Goal: Navigation & Orientation: Find specific page/section

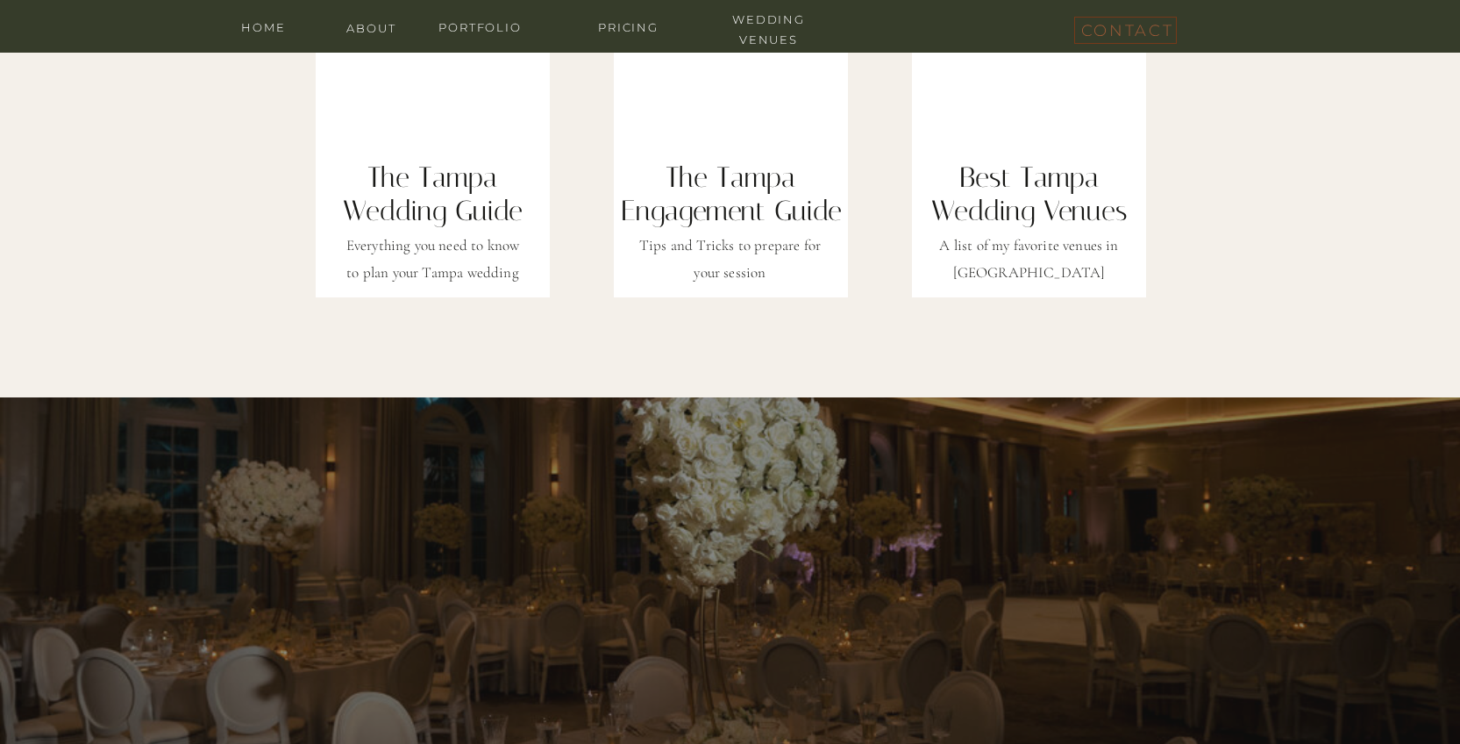
scroll to position [6162, 0]
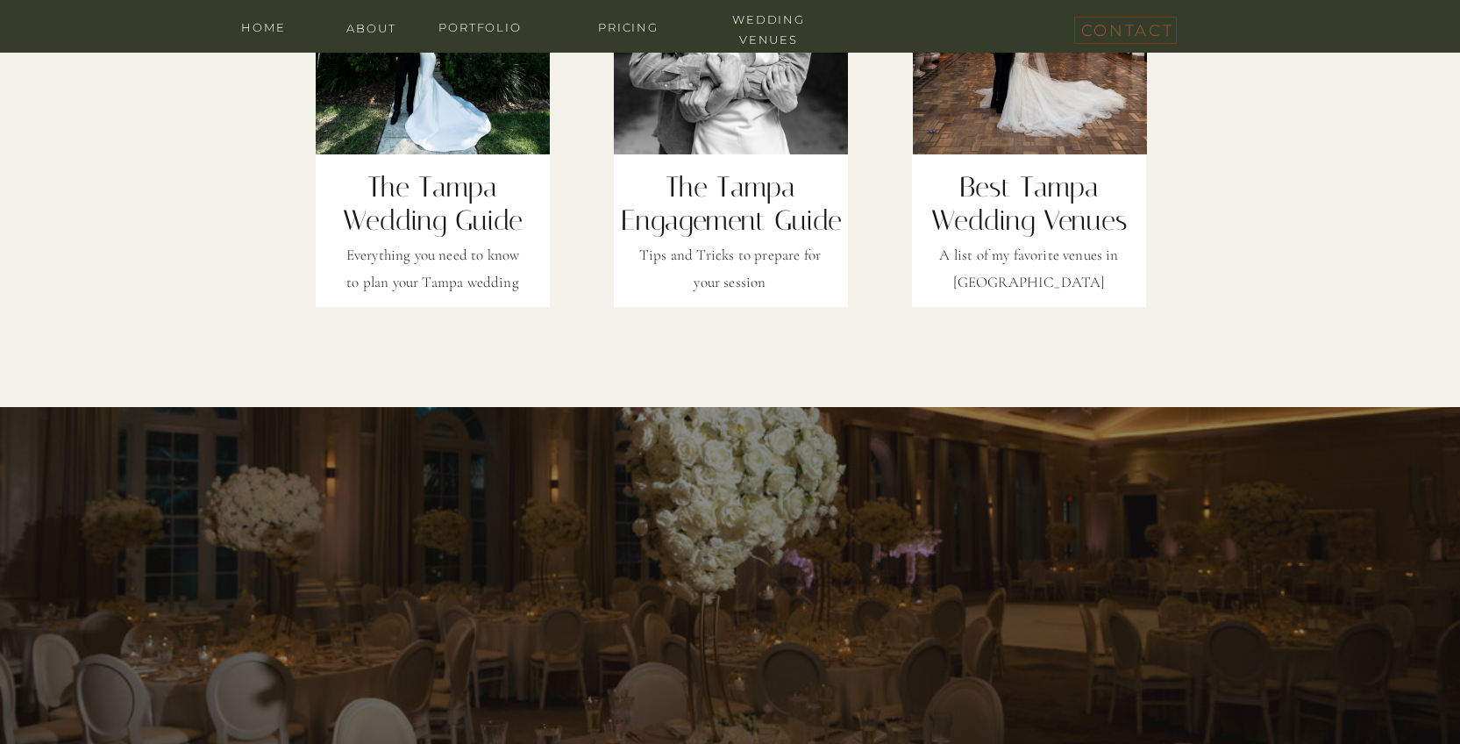
click at [680, 205] on h2 "The Tampa Engagement Guide" at bounding box center [731, 187] width 233 height 35
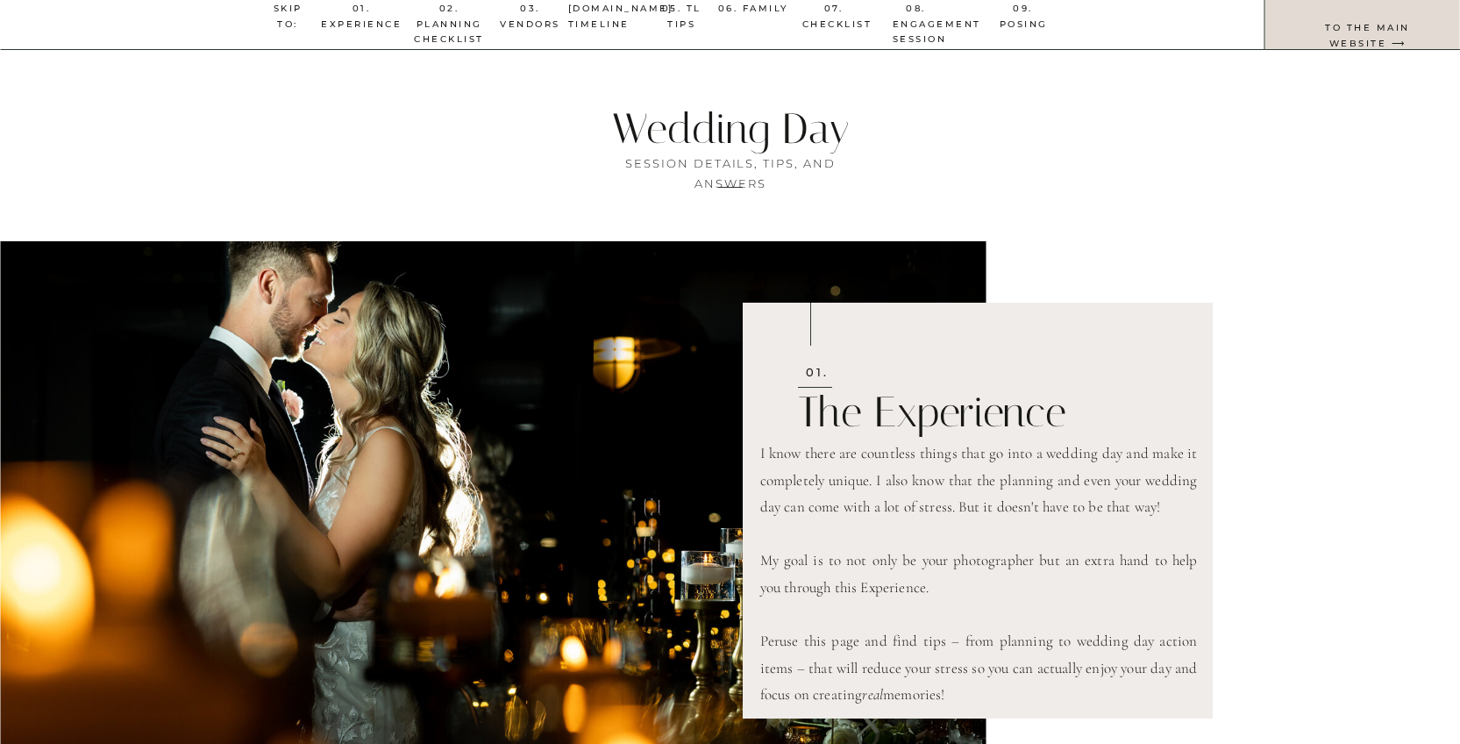
scroll to position [98, 0]
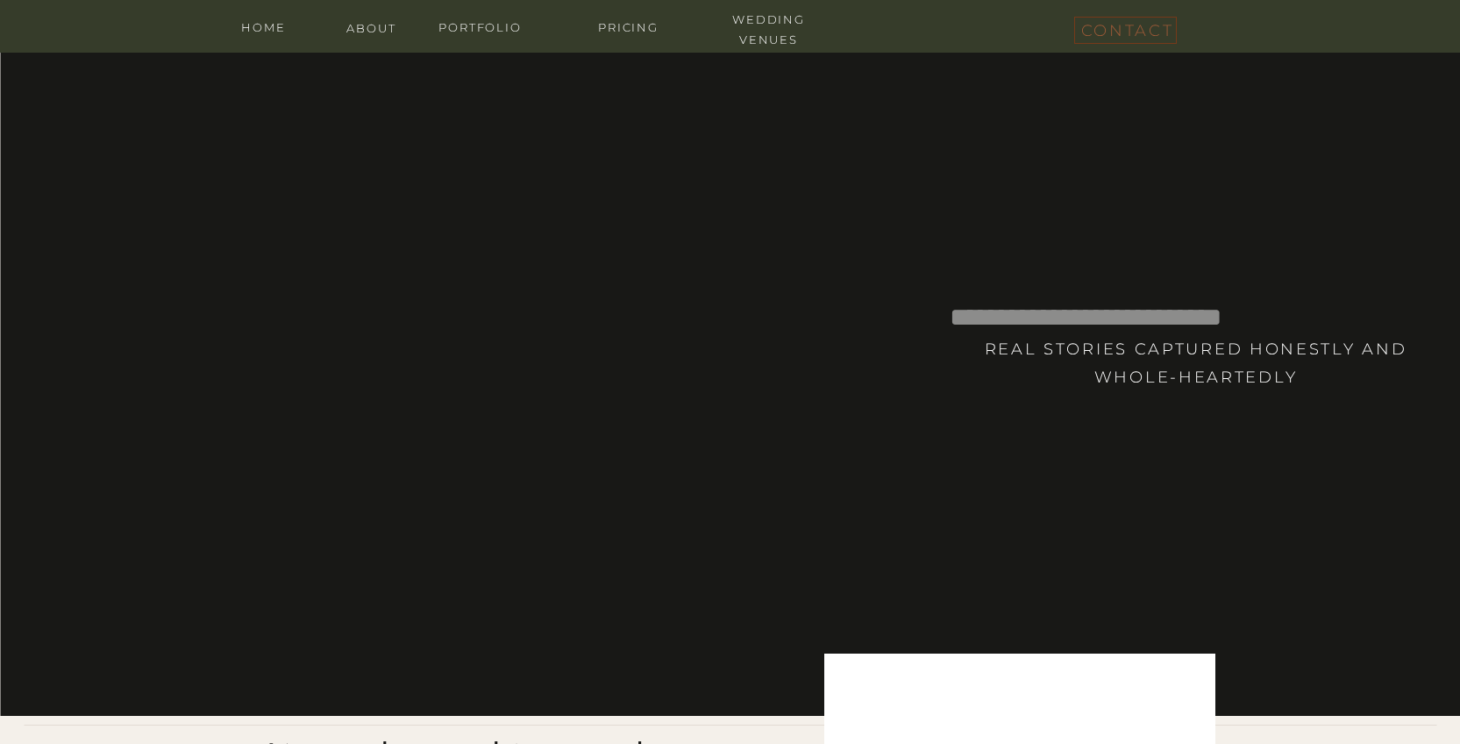
scroll to position [6162, 0]
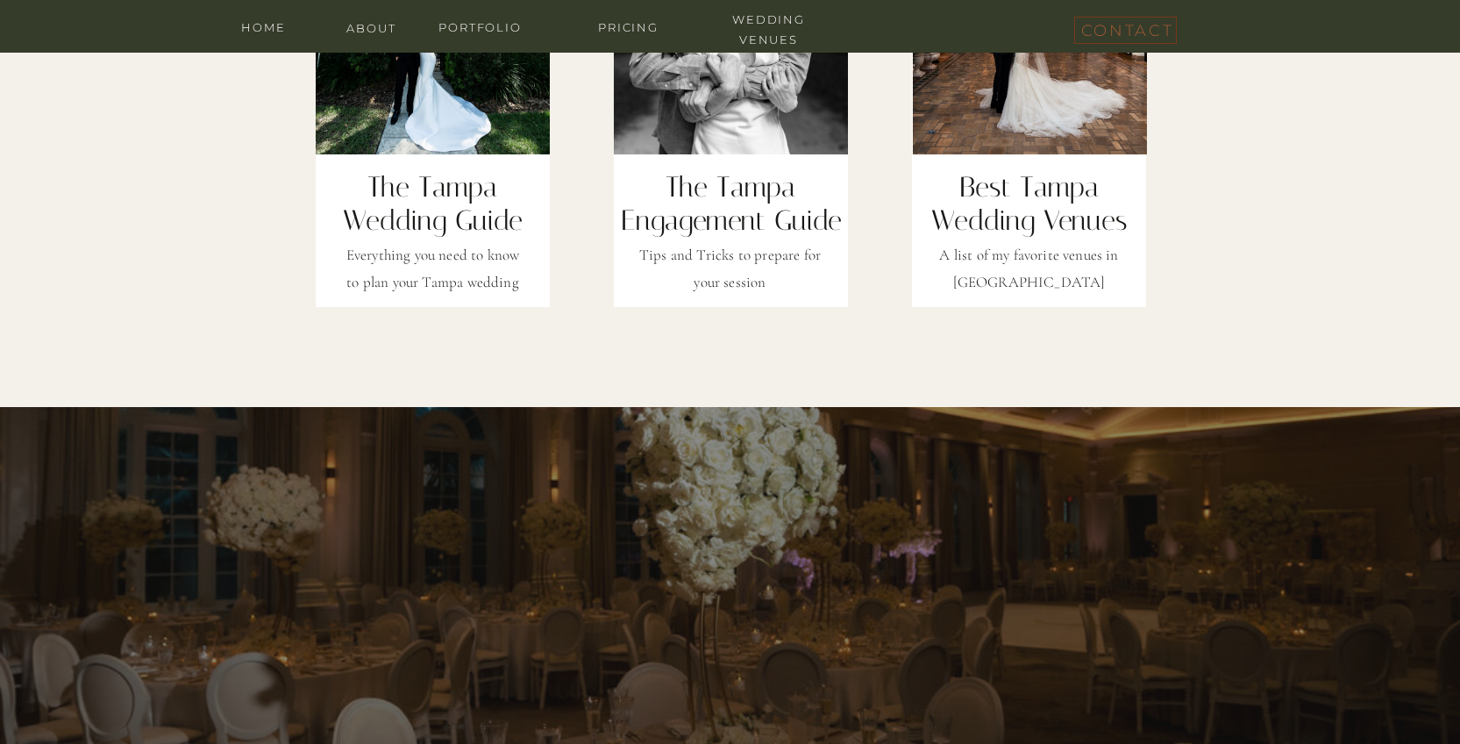
click at [467, 202] on h2 "The Tampa Wedding Guide" at bounding box center [433, 187] width 233 height 35
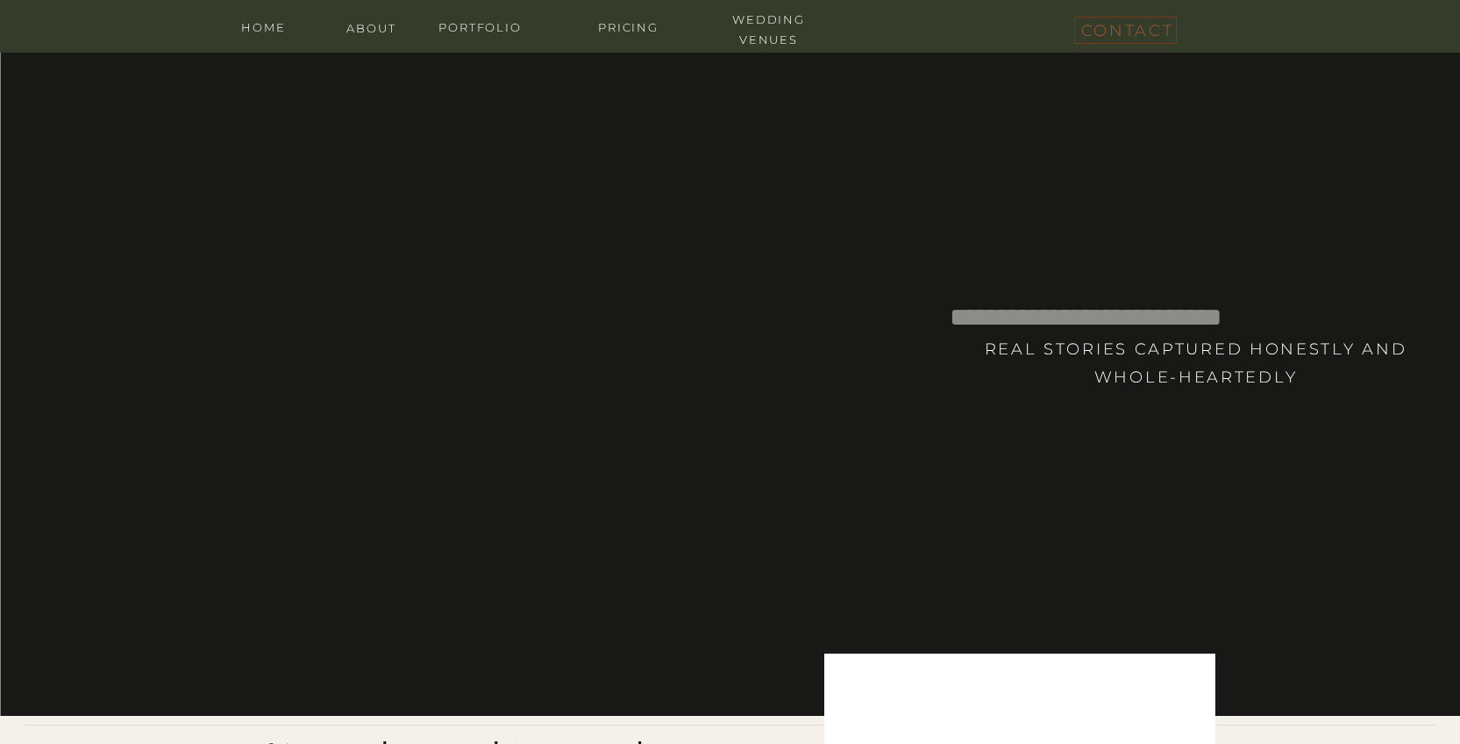
scroll to position [6162, 0]
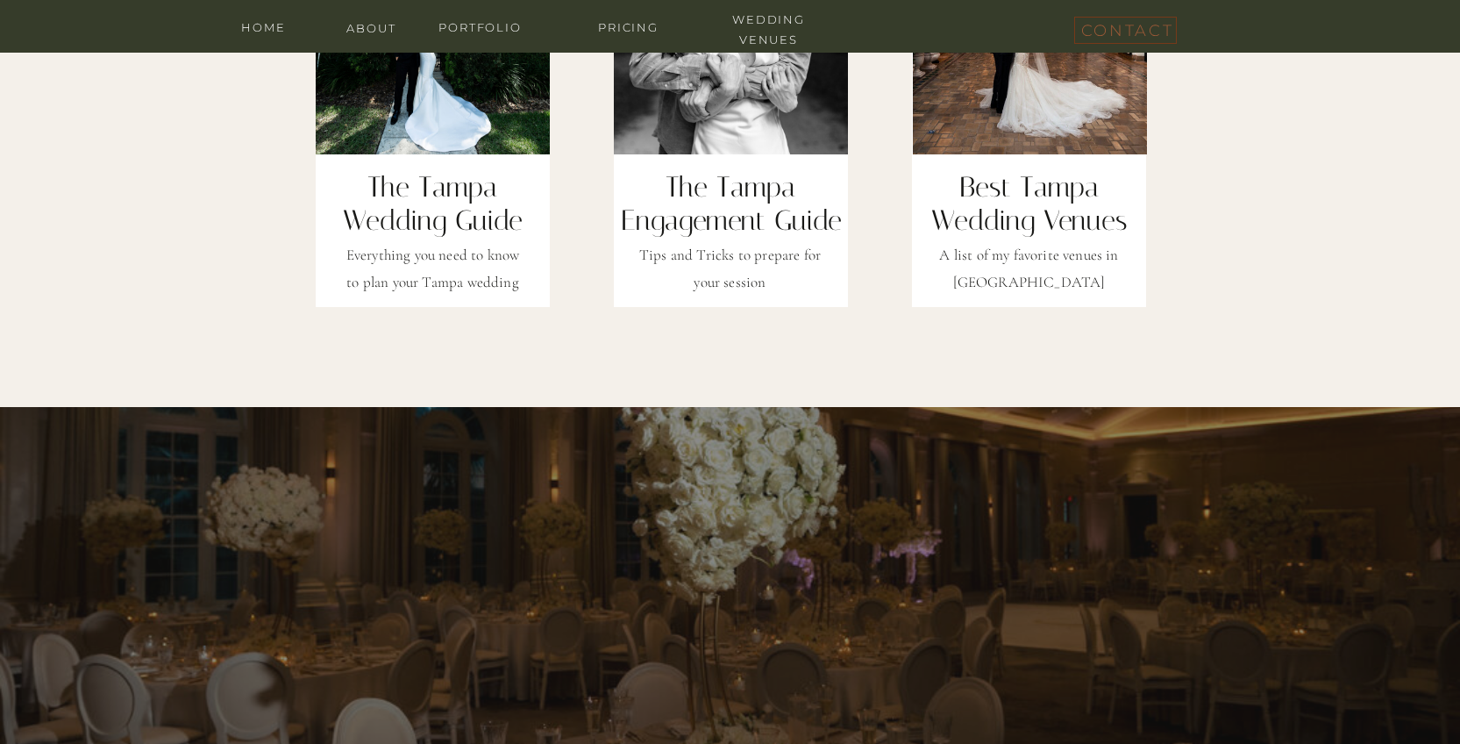
click at [1039, 168] on div at bounding box center [1029, 141] width 234 height 332
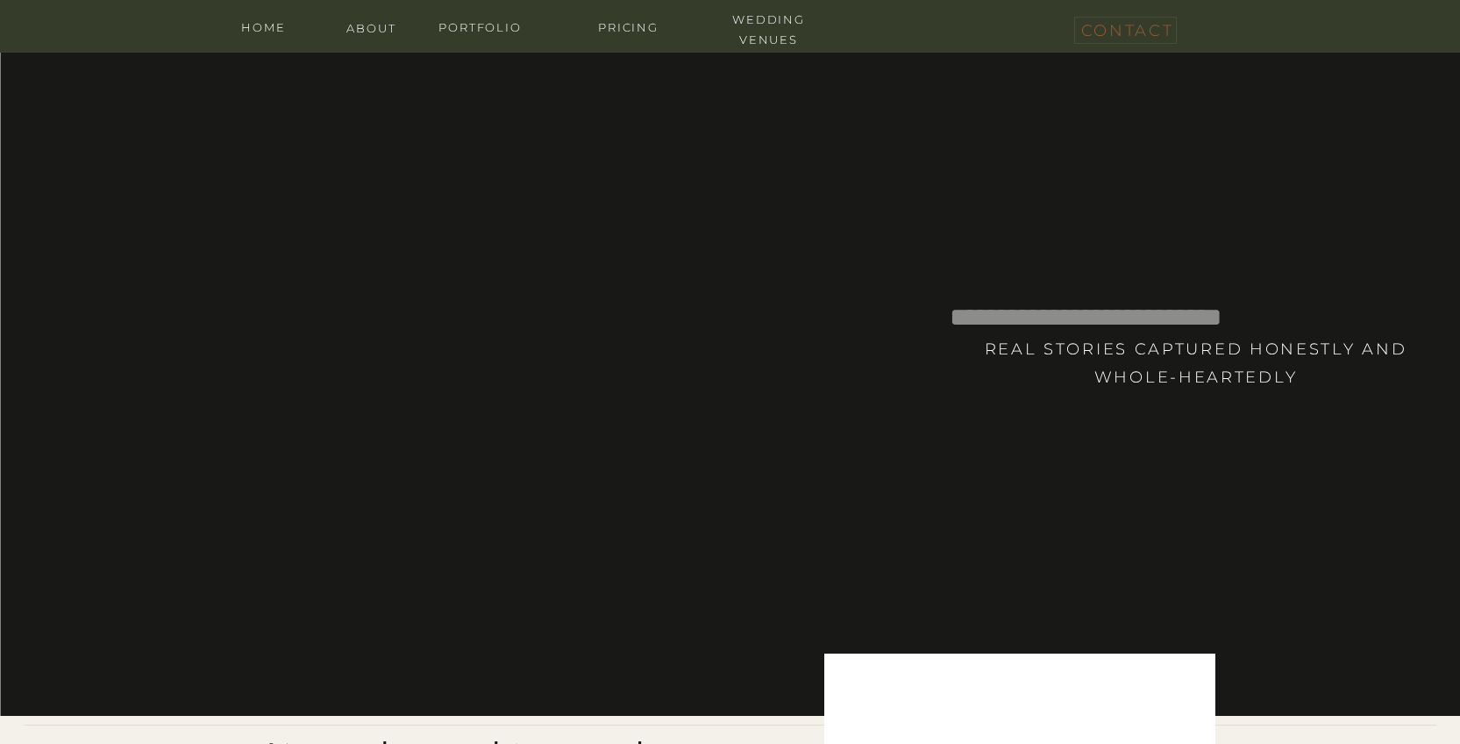
scroll to position [6162, 0]
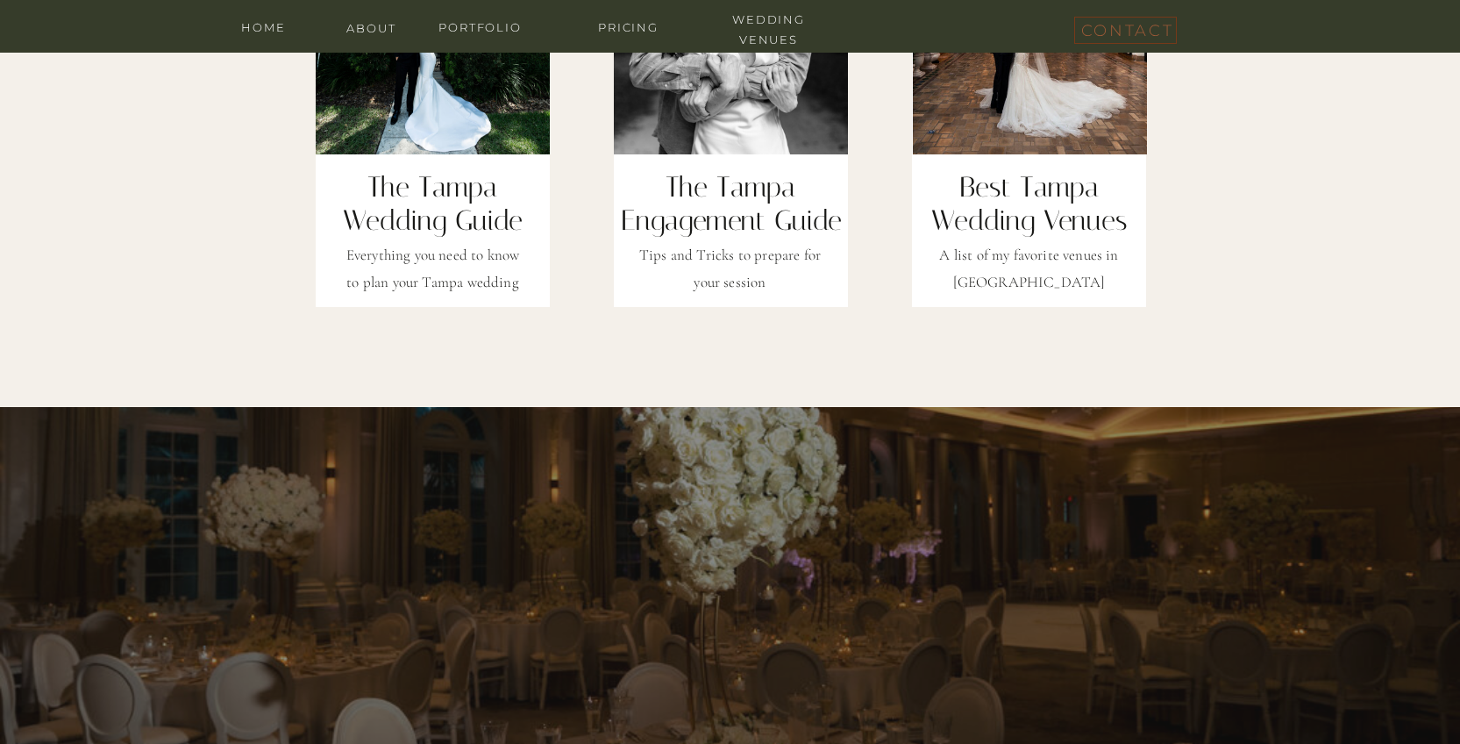
click at [731, 202] on h2 "The Tampa Engagement Guide" at bounding box center [731, 187] width 233 height 35
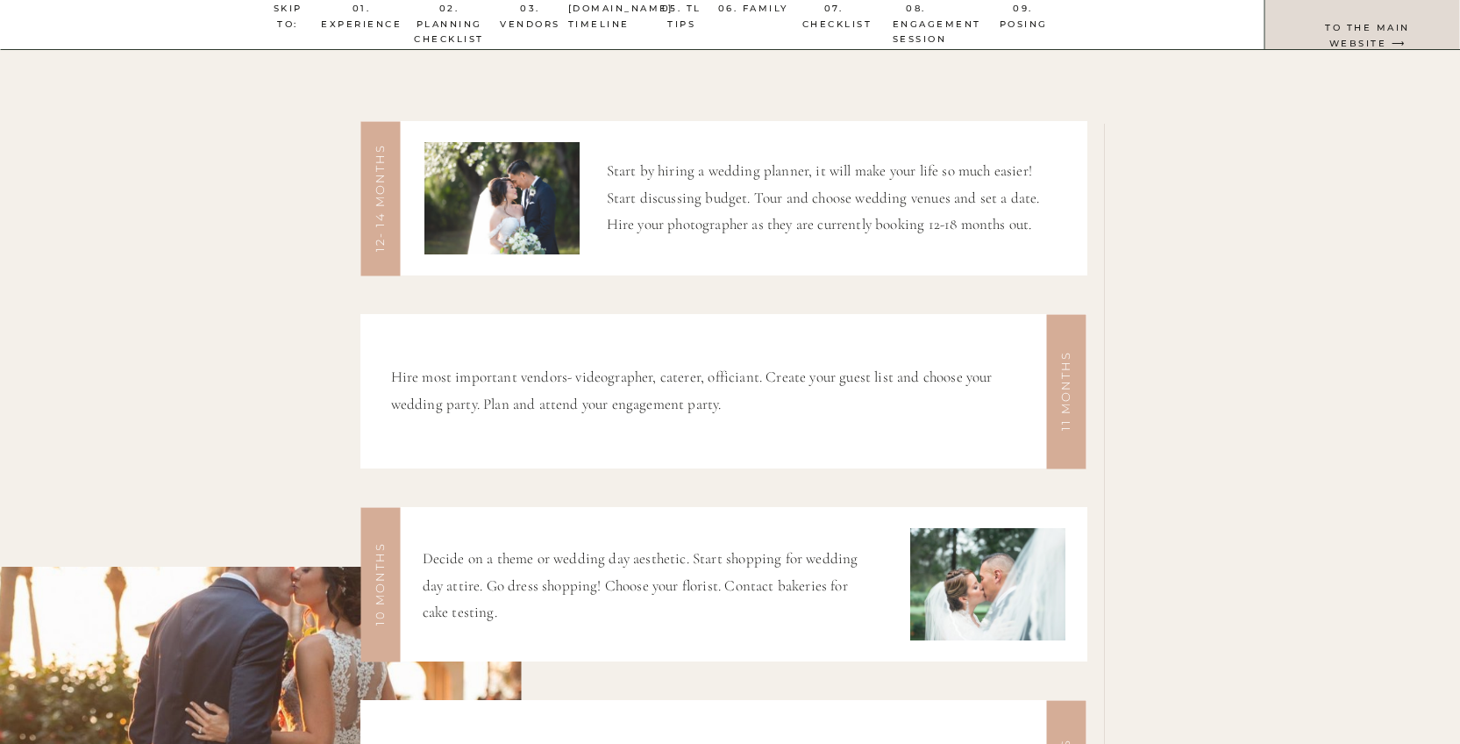
scroll to position [1151, 0]
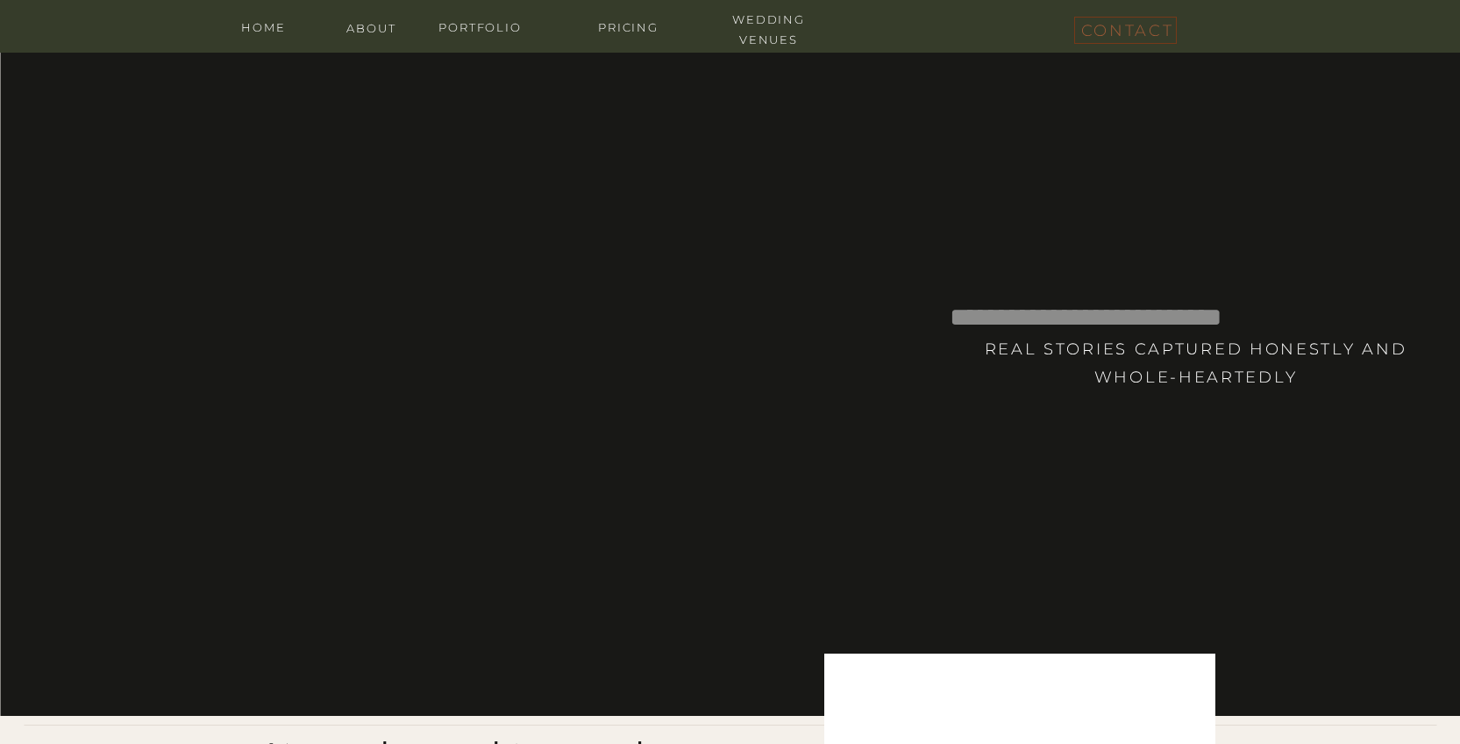
scroll to position [6162, 0]
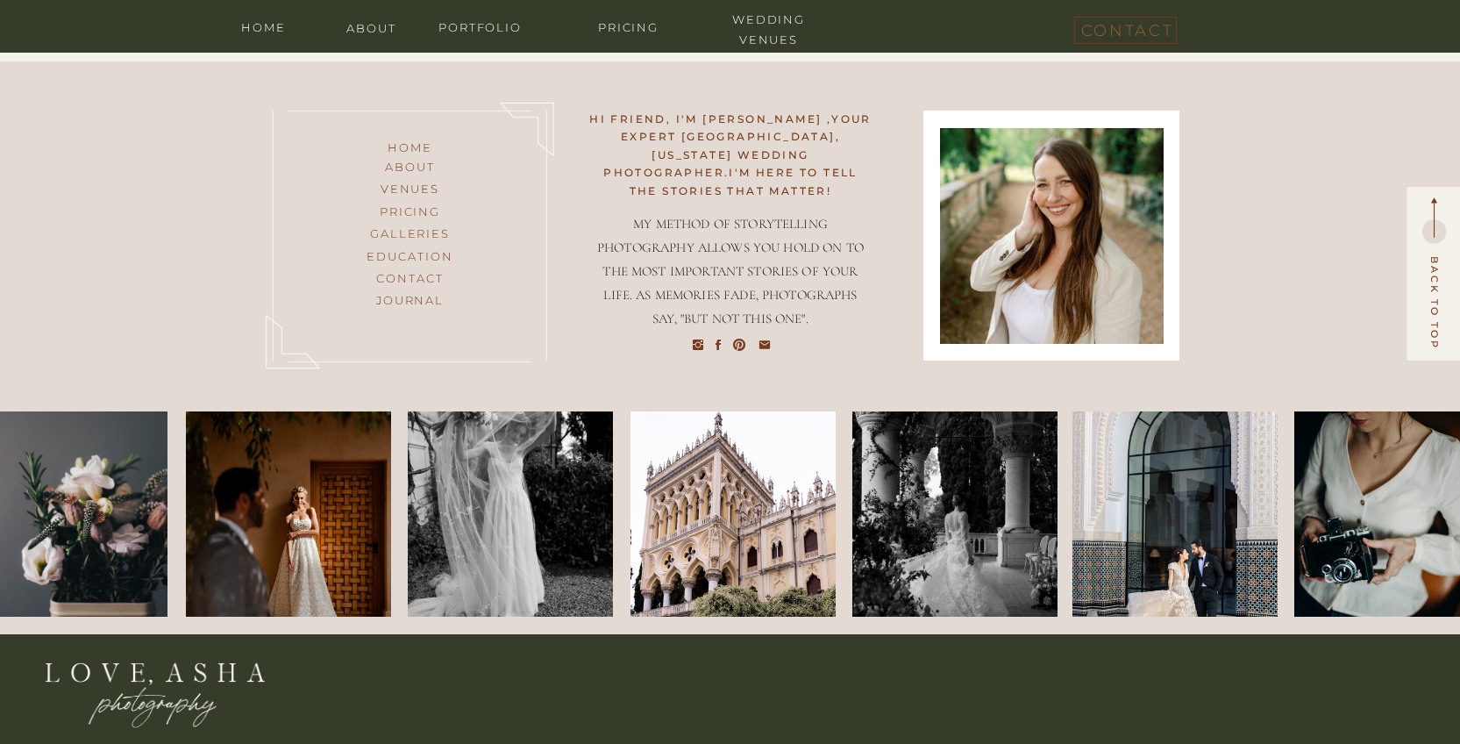
scroll to position [7885, 0]
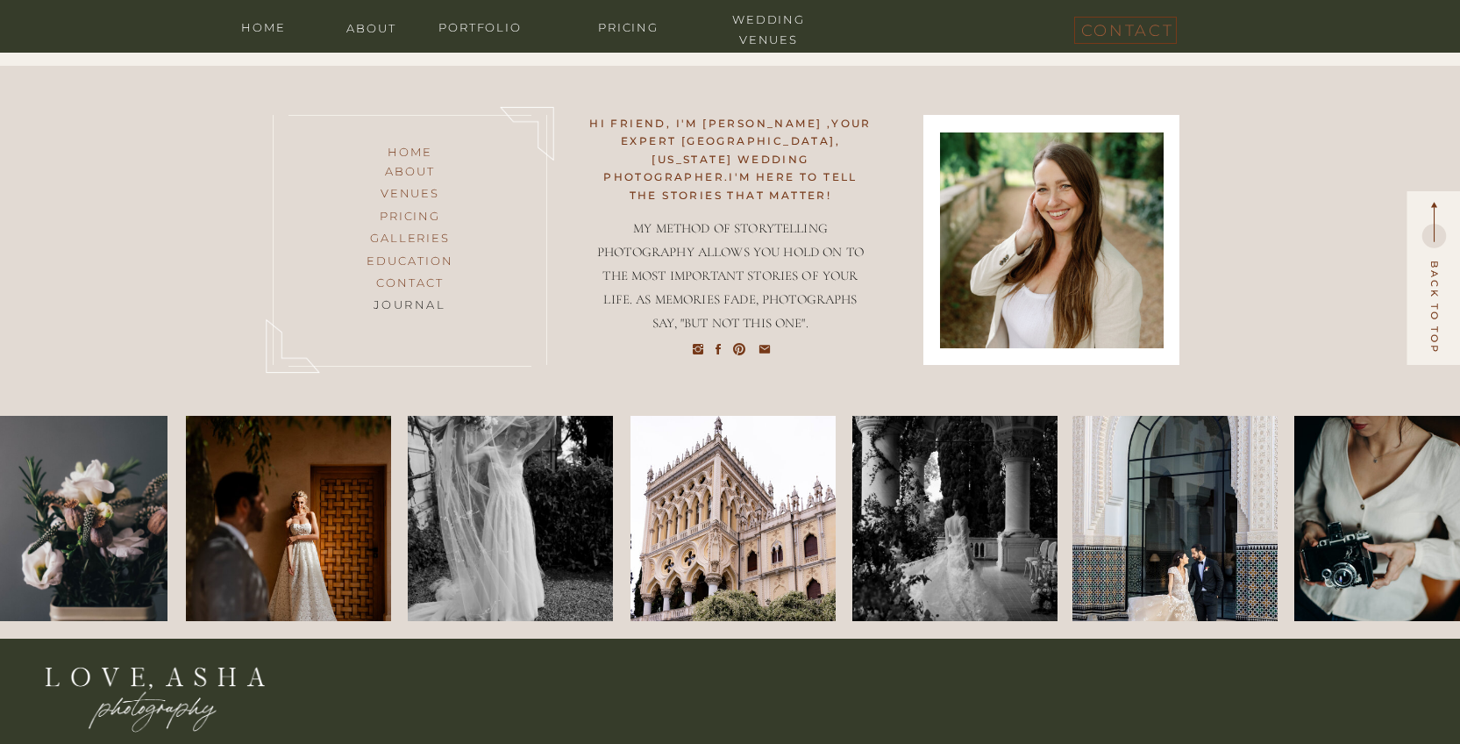
click at [422, 302] on h3 "journal" at bounding box center [410, 306] width 142 height 22
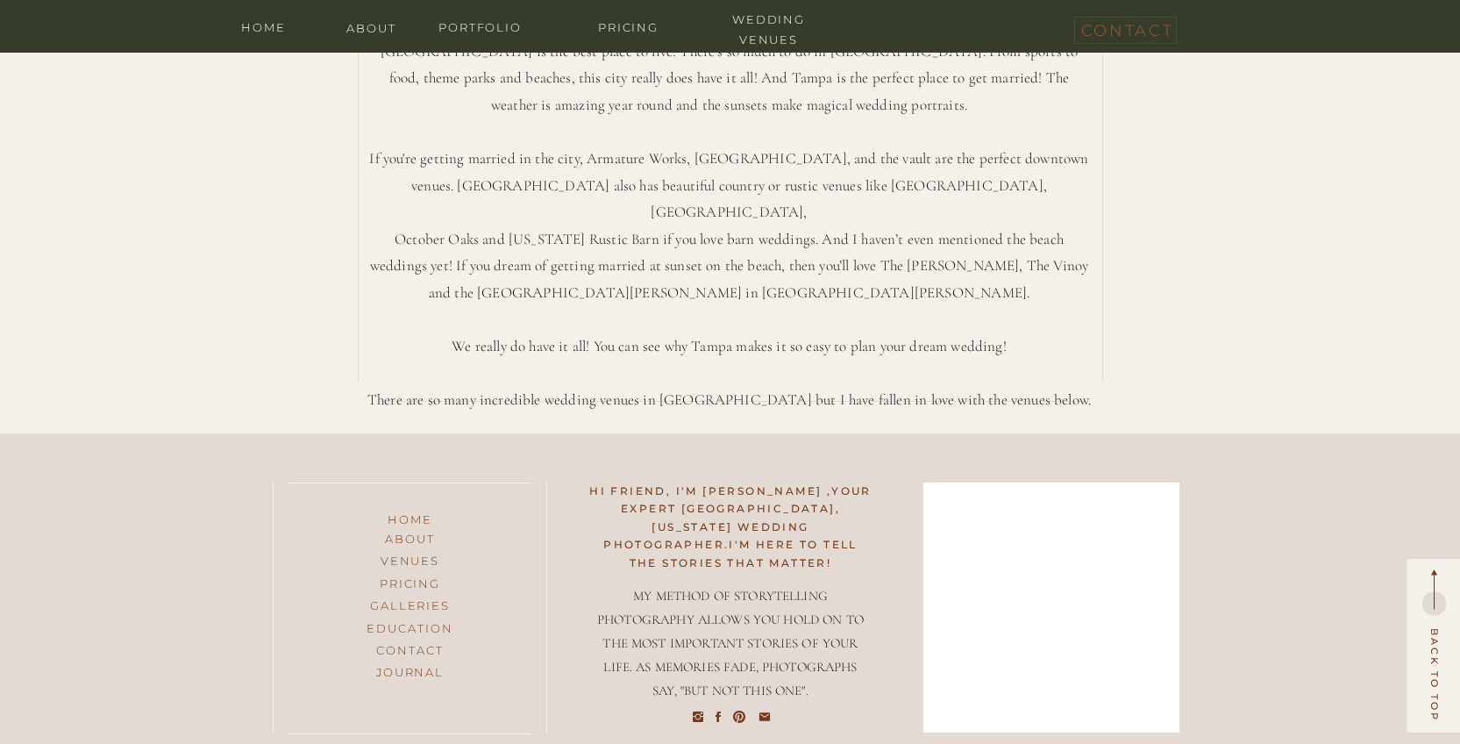
scroll to position [7520, 0]
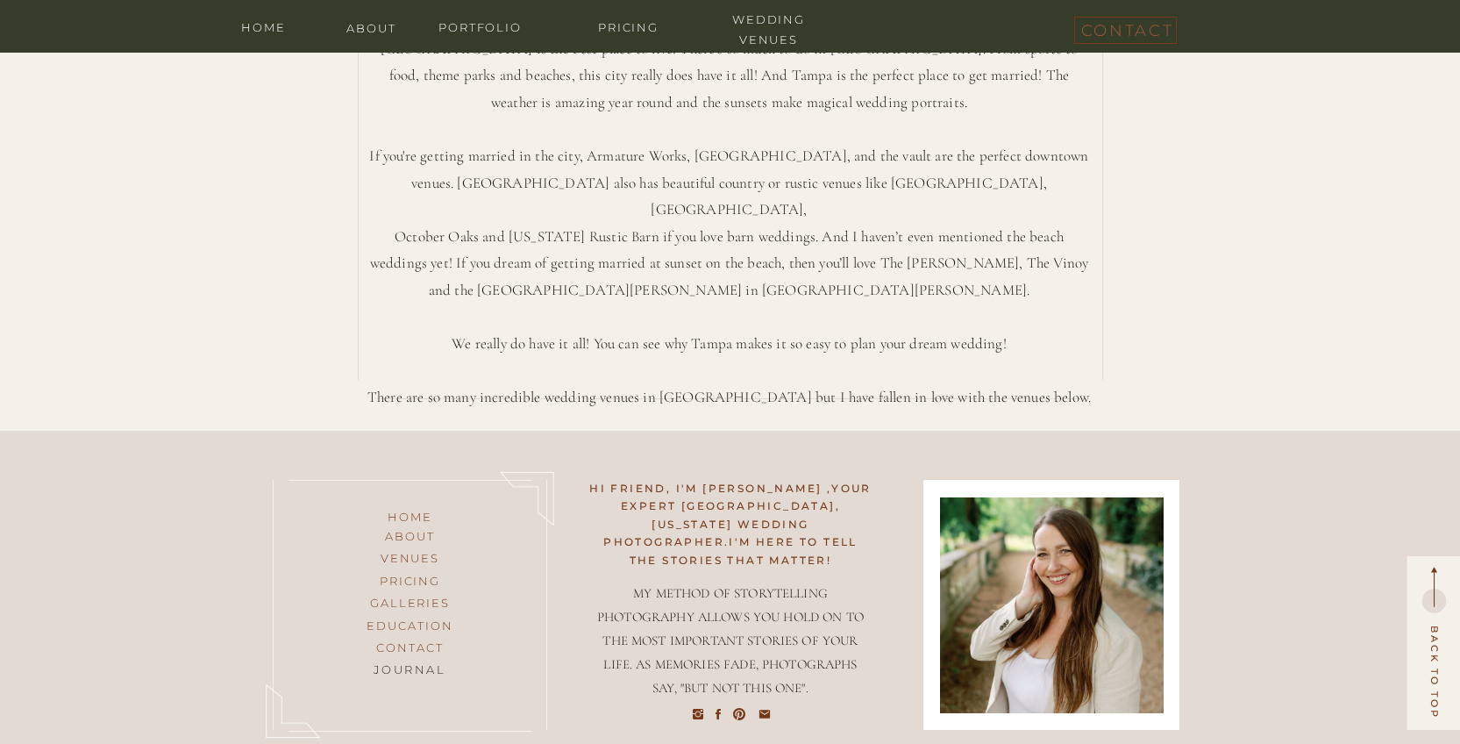
click at [420, 662] on h3 "journal" at bounding box center [410, 670] width 142 height 22
